Goal: Task Accomplishment & Management: Use online tool/utility

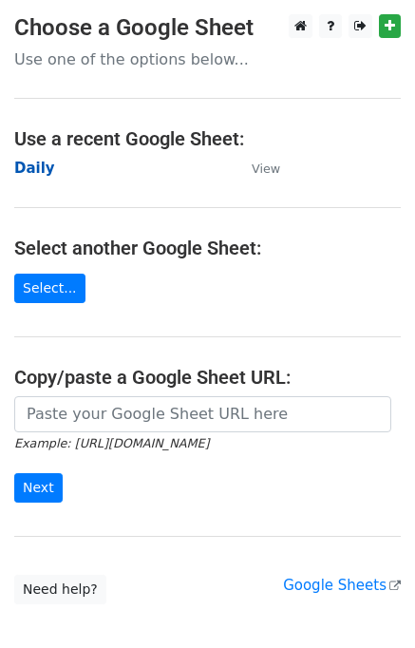
click at [40, 161] on strong "Daily" at bounding box center [34, 168] width 41 height 17
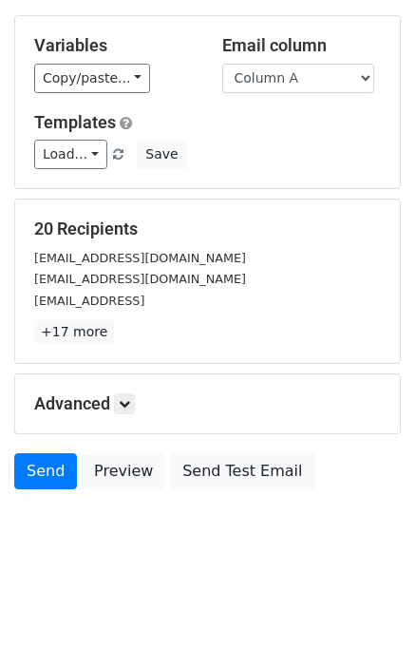
scroll to position [87, 0]
click at [127, 410] on link at bounding box center [124, 403] width 21 height 21
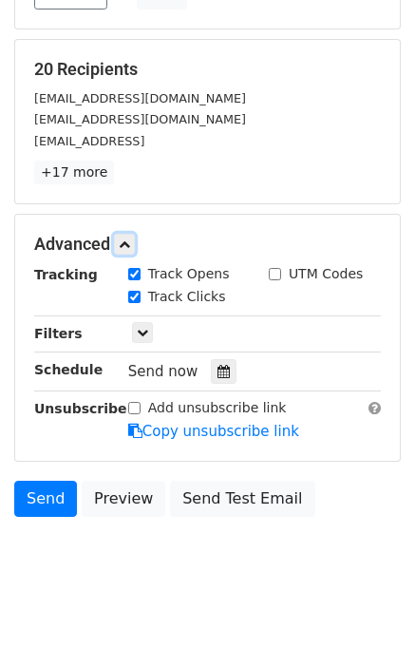
scroll to position [252, 0]
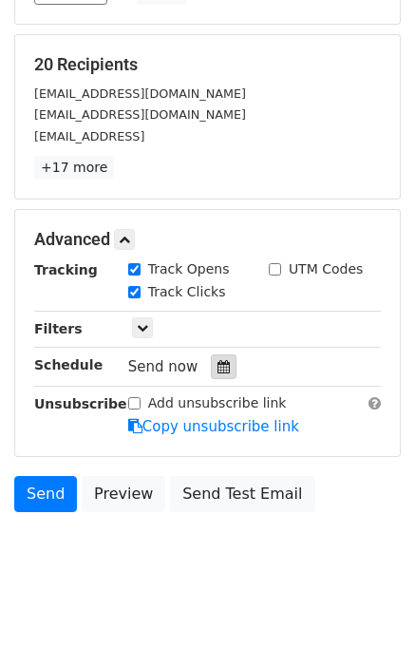
click at [218, 366] on icon at bounding box center [224, 366] width 12 height 13
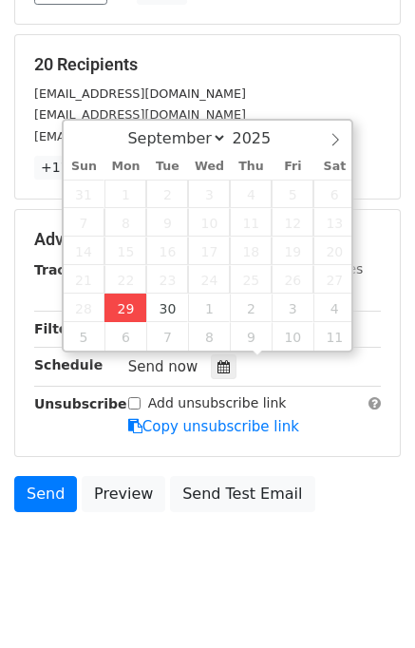
type input "2025-09-29 12:00"
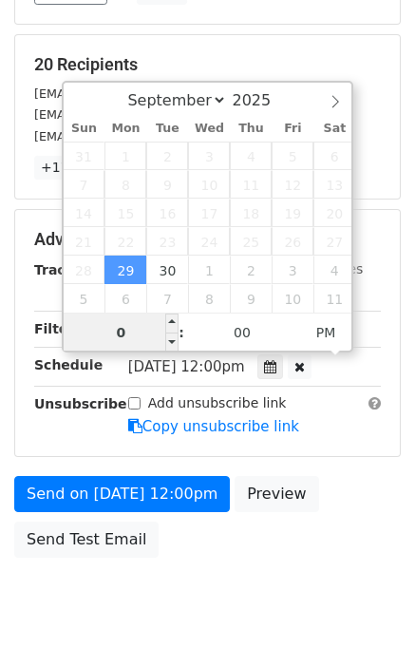
type input "04"
type input "2025-09-29 16:00"
click at [289, 609] on body "New Campaign Daily emails left: 50 Google Sheet: Daily Variables Copy/paste... …" at bounding box center [207, 202] width 415 height 881
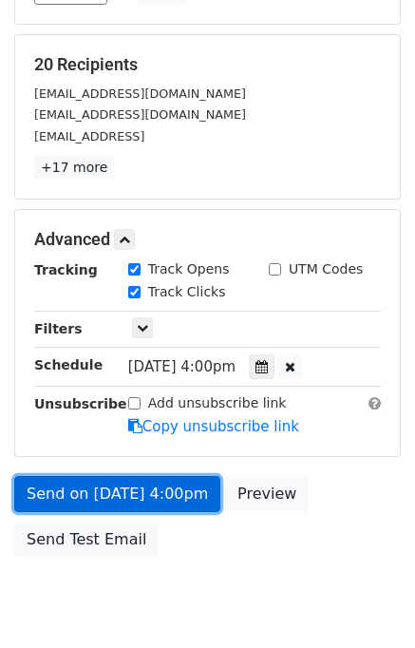
click at [160, 498] on link "Send on Sep 29 at 4:00pm" at bounding box center [117, 494] width 206 height 36
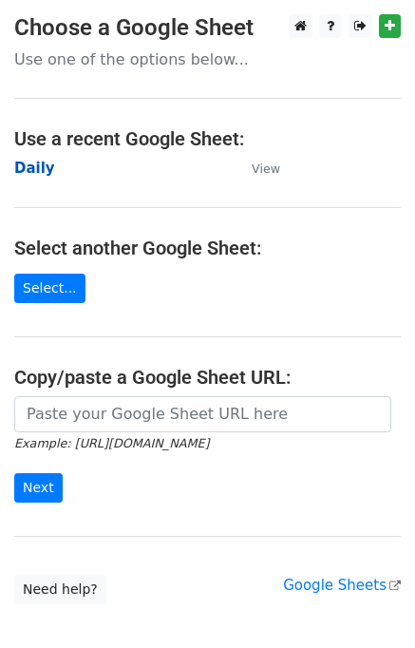
click at [39, 170] on strong "Daily" at bounding box center [34, 168] width 41 height 17
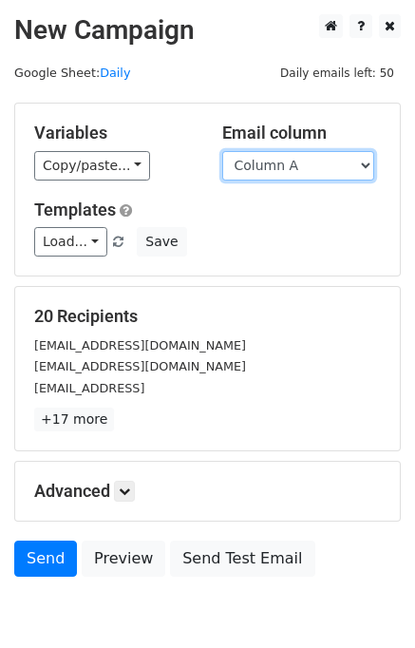
click at [297, 167] on select "Column A Column B Column C Column D Column E" at bounding box center [298, 165] width 152 height 29
select select "Column B"
click at [222, 151] on select "Column A Column B Column C Column D Column E" at bounding box center [298, 165] width 152 height 29
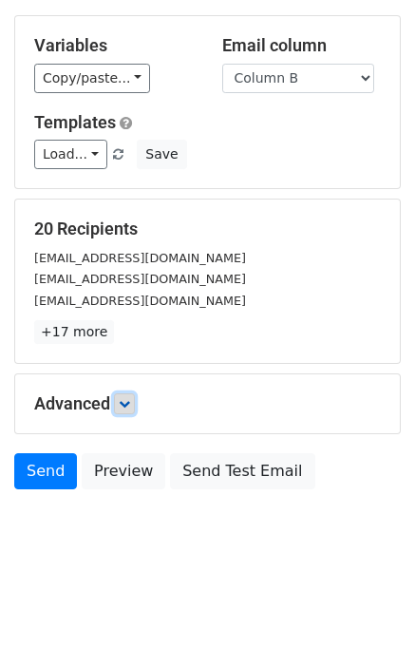
click at [135, 402] on link at bounding box center [124, 403] width 21 height 21
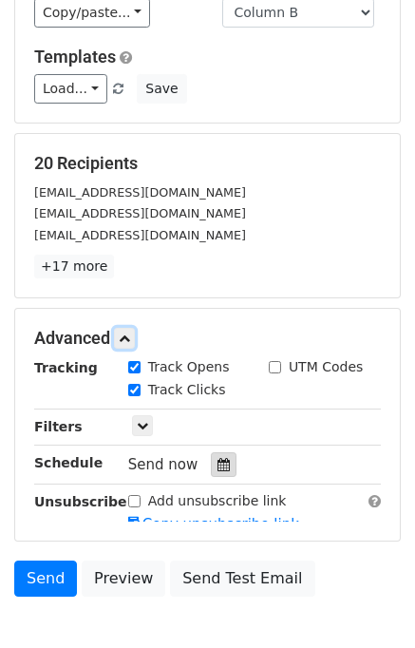
scroll to position [223, 0]
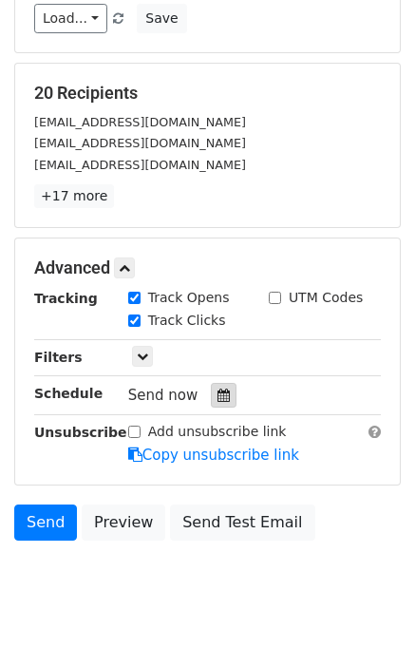
click at [218, 390] on icon at bounding box center [224, 395] width 12 height 13
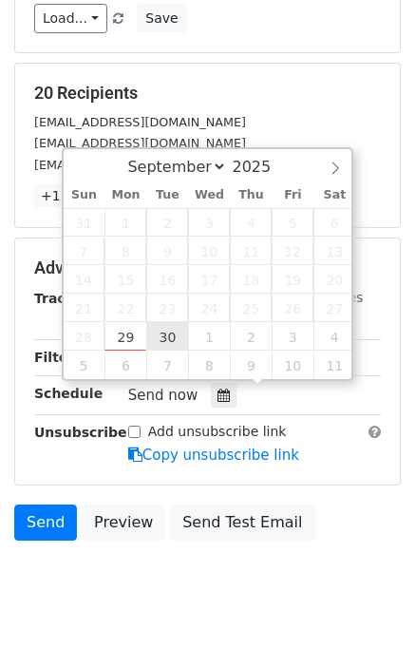
type input "2025-09-30 12:00"
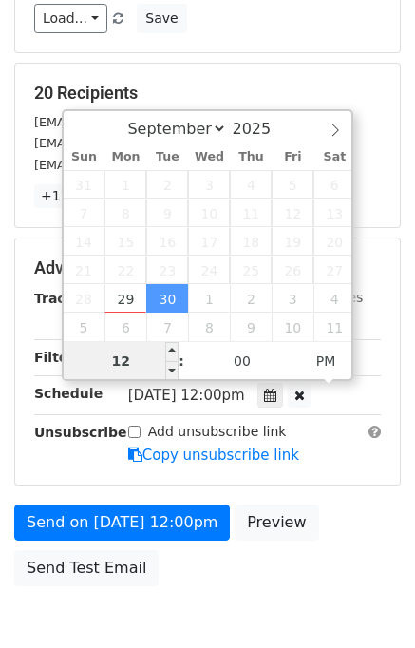
scroll to position [0, 0]
type input "05"
type input "2025-09-30 17:00"
click at [319, 512] on div "Send on Sep 30 at 12:00pm Preview Send Test Email" at bounding box center [207, 550] width 415 height 91
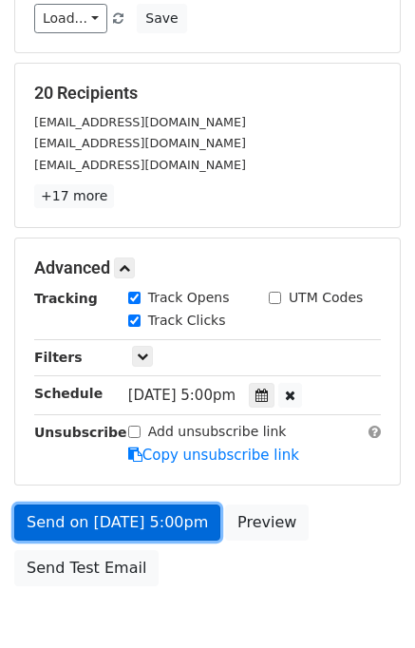
click at [87, 522] on link "Send on Sep 30 at 5:00pm" at bounding box center [117, 523] width 206 height 36
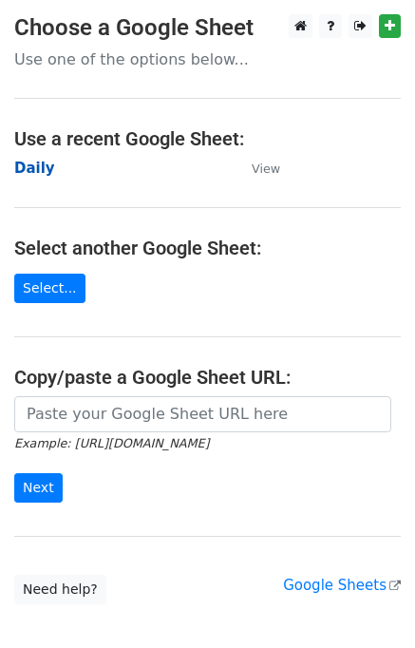
click at [35, 171] on strong "Daily" at bounding box center [34, 168] width 41 height 17
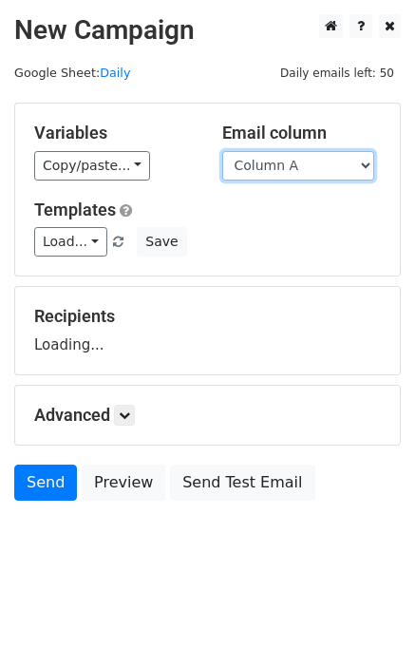
click at [266, 164] on select "Column A Column B Column C Column D Column E" at bounding box center [298, 165] width 152 height 29
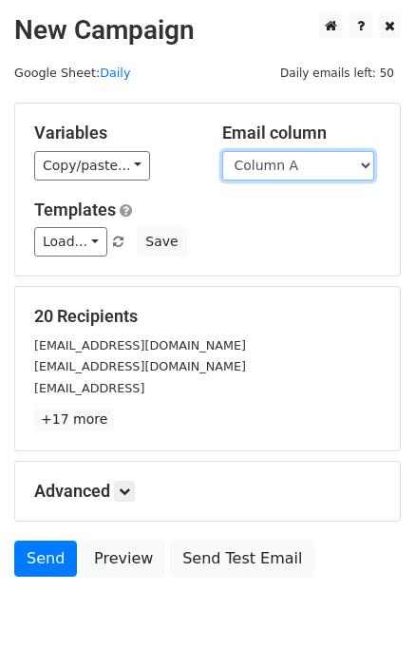
click at [273, 168] on select "Column A Column B Column C Column D Column E" at bounding box center [298, 165] width 152 height 29
select select "Column C"
click at [222, 151] on select "Column A Column B Column C Column D Column E" at bounding box center [298, 165] width 152 height 29
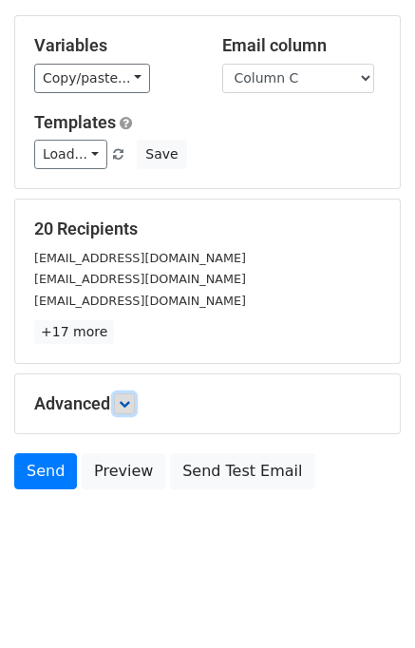
click at [130, 399] on icon at bounding box center [124, 403] width 11 height 11
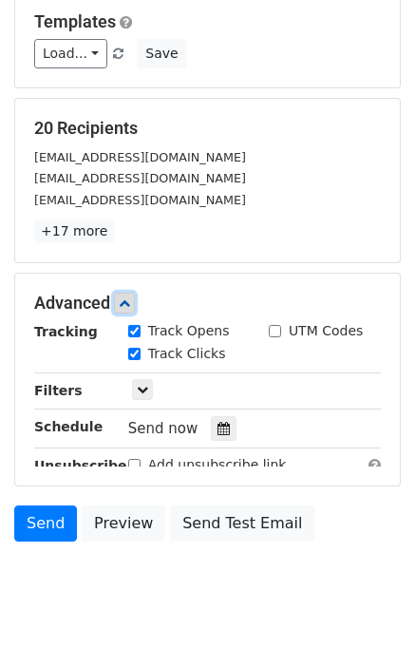
scroll to position [257, 0]
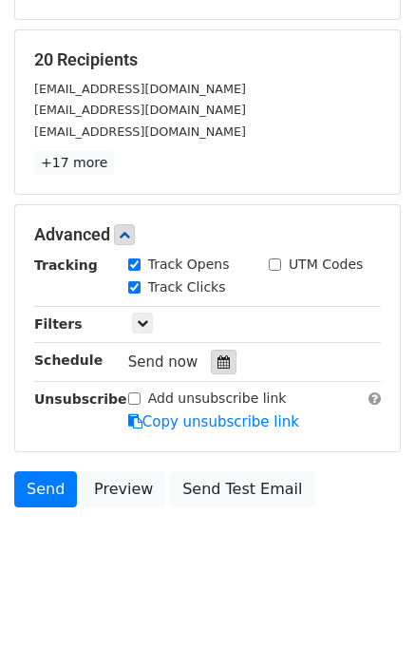
click at [218, 363] on icon at bounding box center [224, 361] width 12 height 13
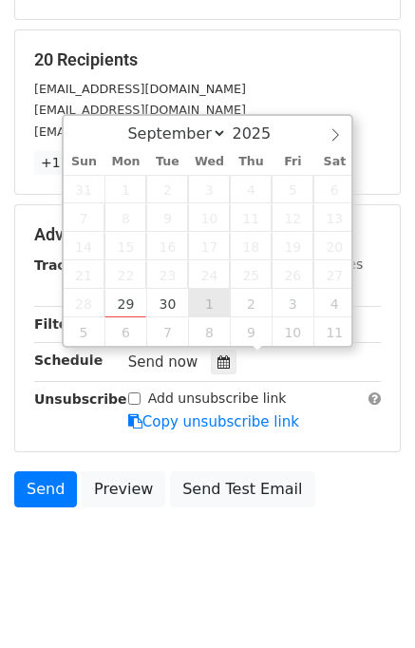
type input "2025-10-01 12:00"
select select "9"
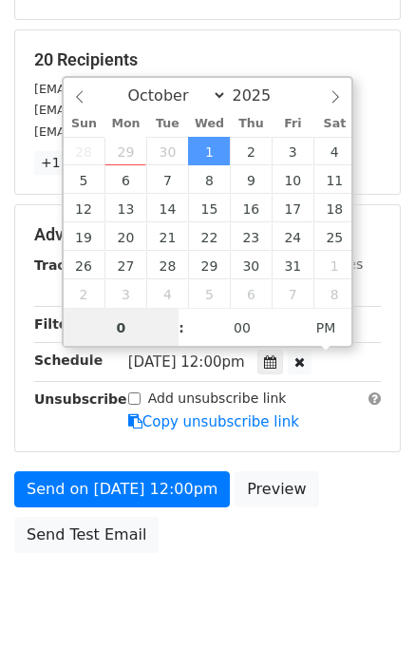
type input "06"
type input "2025-10-01 18:00"
click at [331, 489] on div "Send on Oct 1 at 12:00pm Preview Send Test Email" at bounding box center [207, 516] width 415 height 91
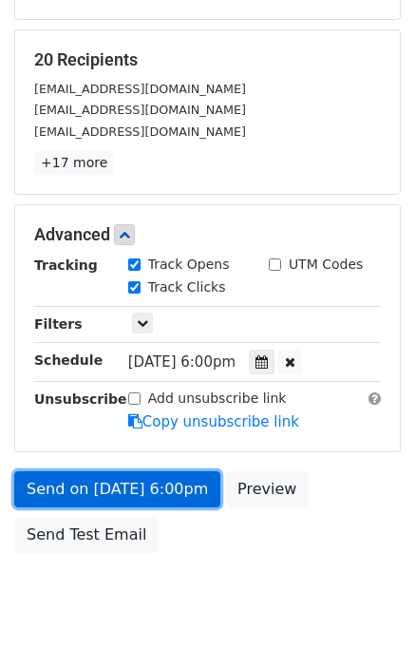
click at [125, 481] on link "Send on Oct 1 at 6:00pm" at bounding box center [117, 489] width 206 height 36
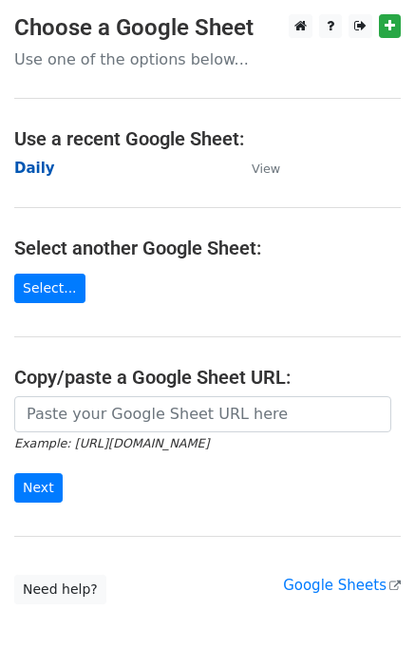
click at [30, 161] on strong "Daily" at bounding box center [34, 168] width 41 height 17
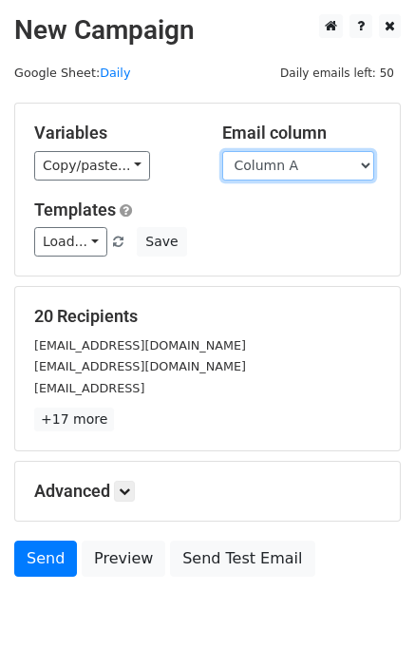
click at [319, 166] on select "Column A Column B Column C Column D Column E" at bounding box center [298, 165] width 152 height 29
select select "Column D"
click at [222, 151] on select "Column A Column B Column C Column D Column E" at bounding box center [298, 165] width 152 height 29
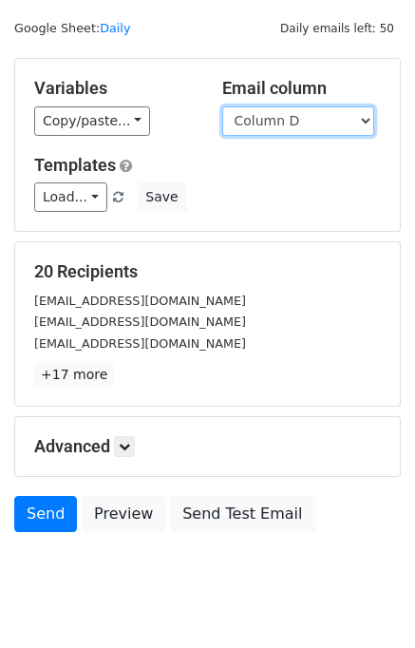
scroll to position [87, 0]
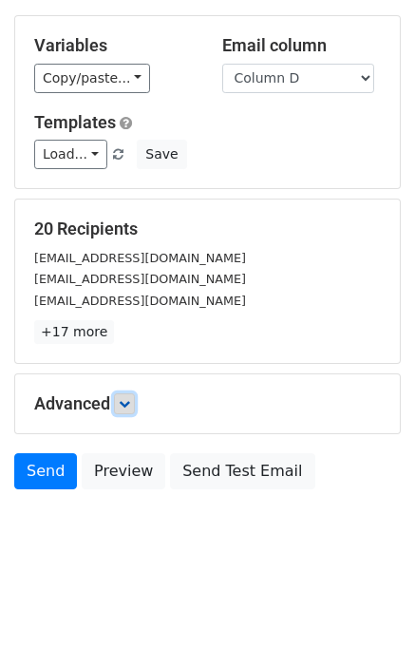
drag, startPoint x: 127, startPoint y: 402, endPoint x: 137, endPoint y: 404, distance: 9.7
click at [129, 402] on icon at bounding box center [124, 403] width 11 height 11
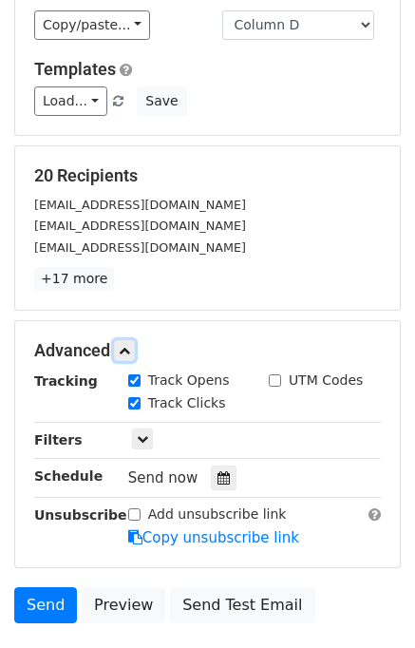
scroll to position [213, 0]
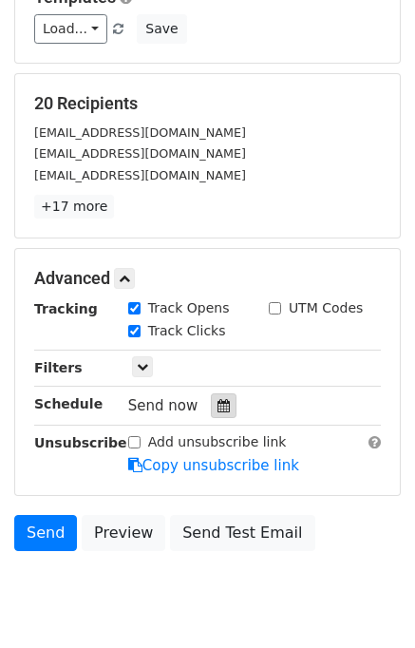
click at [218, 399] on icon at bounding box center [224, 405] width 12 height 13
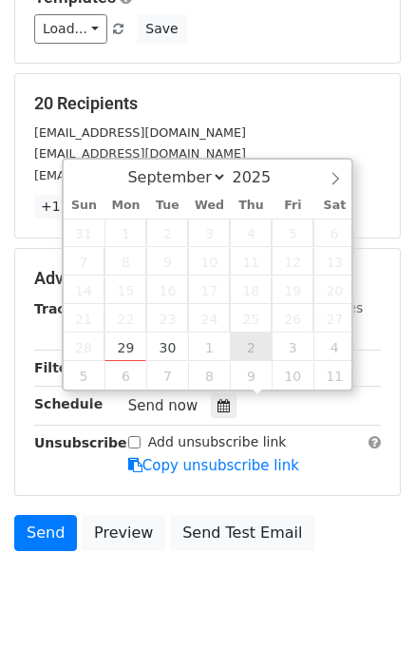
type input "[DATE] 12:00"
select select "9"
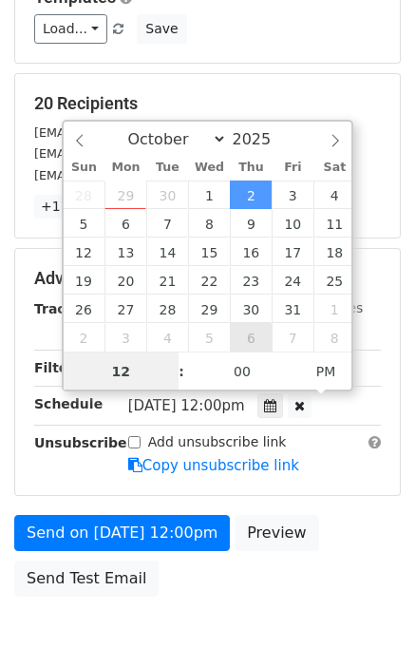
scroll to position [0, 0]
type input "07"
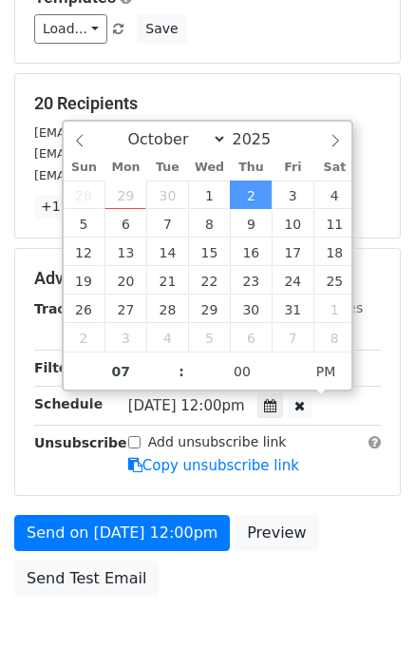
type input "[DATE] 19:00"
click at [349, 502] on form "Variables Copy/paste... {{Column A}} {{Column B}} {{Column C}} {{Column D}} {{C…" at bounding box center [207, 248] width 387 height 717
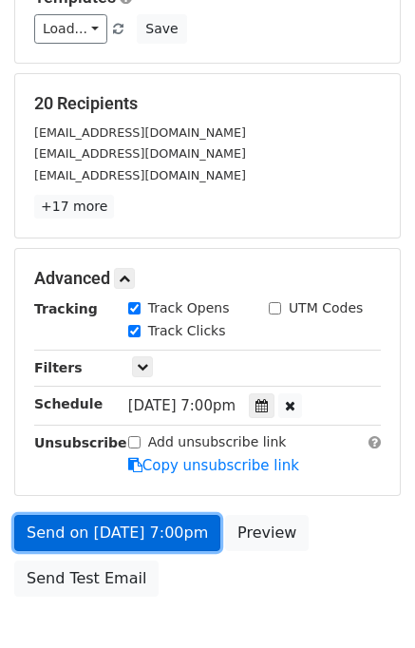
click at [155, 535] on link "Send on [DATE] 7:00pm" at bounding box center [117, 533] width 206 height 36
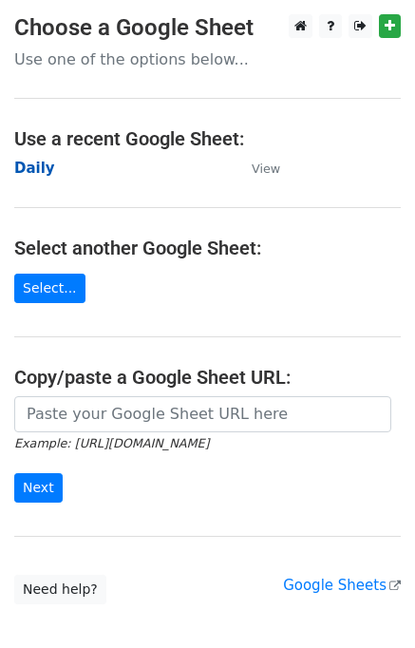
click at [41, 168] on strong "Daily" at bounding box center [34, 168] width 41 height 17
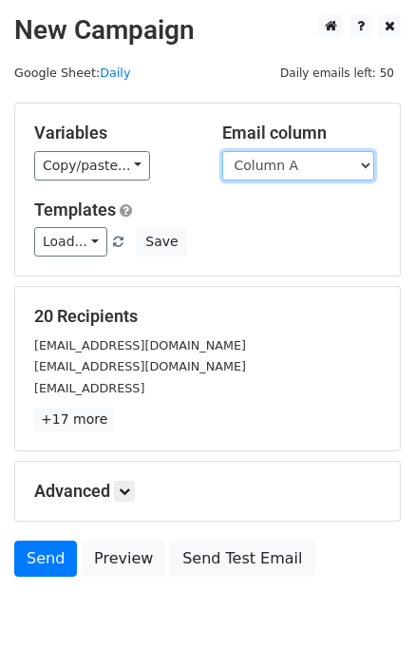
click at [297, 168] on select "Column A Column B Column C Column D Column E" at bounding box center [298, 165] width 152 height 29
select select "Column E"
click at [222, 151] on select "Column A Column B Column C Column D Column E" at bounding box center [298, 165] width 152 height 29
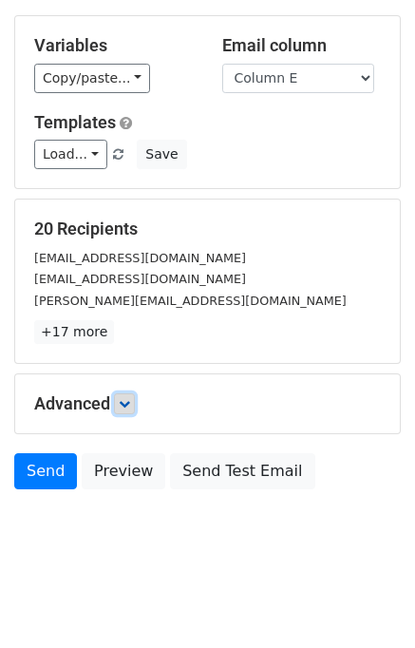
click at [130, 399] on icon at bounding box center [124, 403] width 11 height 11
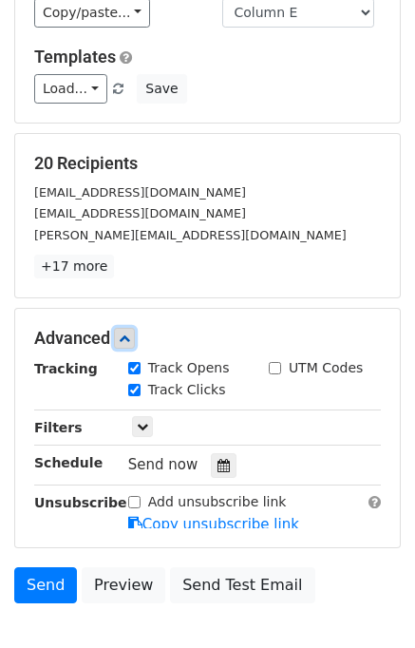
scroll to position [228, 0]
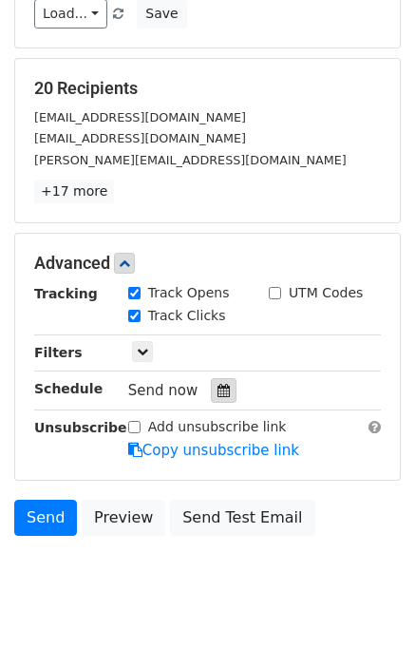
click at [219, 388] on icon at bounding box center [224, 390] width 12 height 13
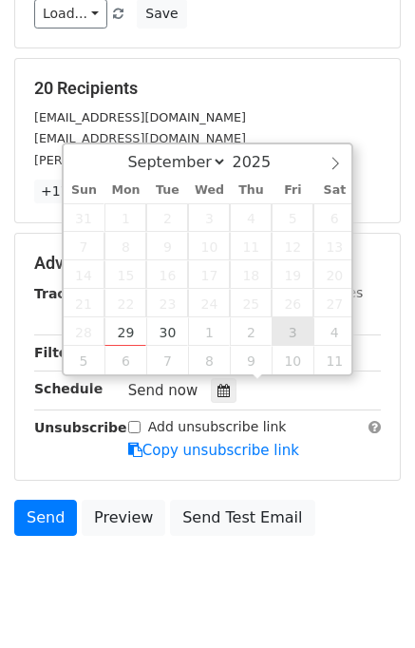
type input "[DATE] 12:00"
select select "9"
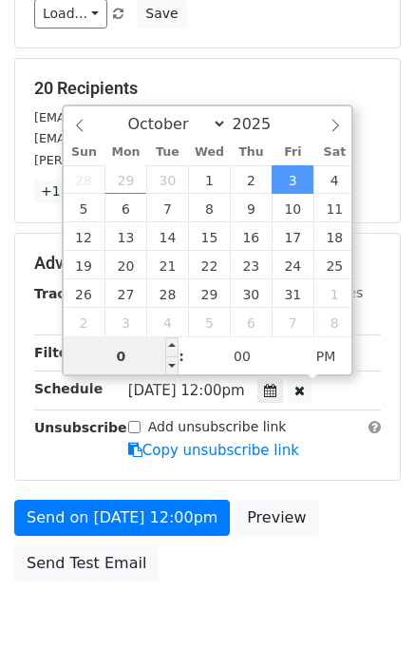
type input "08"
type input "[DATE] 20:00"
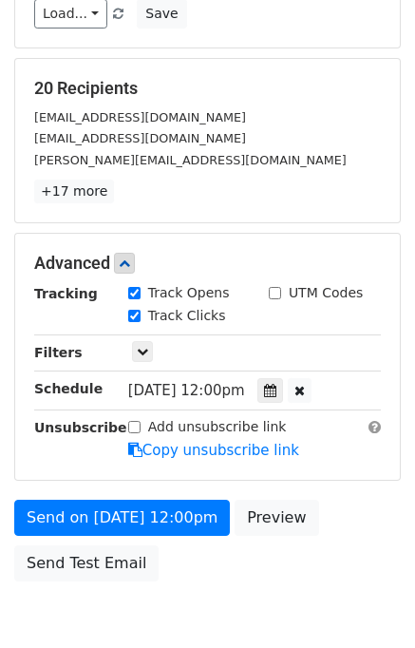
click at [325, 531] on div "Send on [DATE] 12:00pm Preview Send Test Email" at bounding box center [207, 545] width 415 height 91
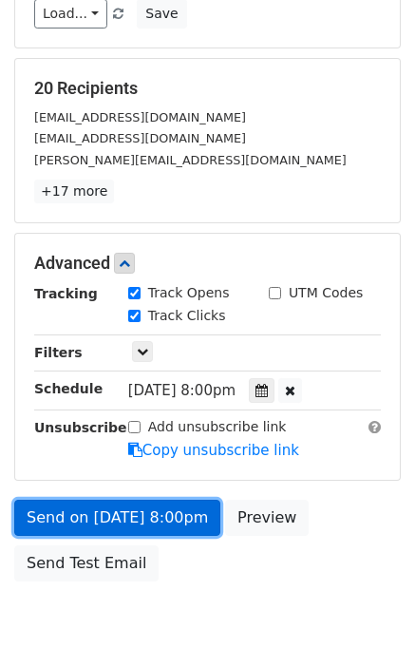
click at [131, 518] on link "Send on [DATE] 8:00pm" at bounding box center [117, 518] width 206 height 36
